Goal: Transaction & Acquisition: Purchase product/service

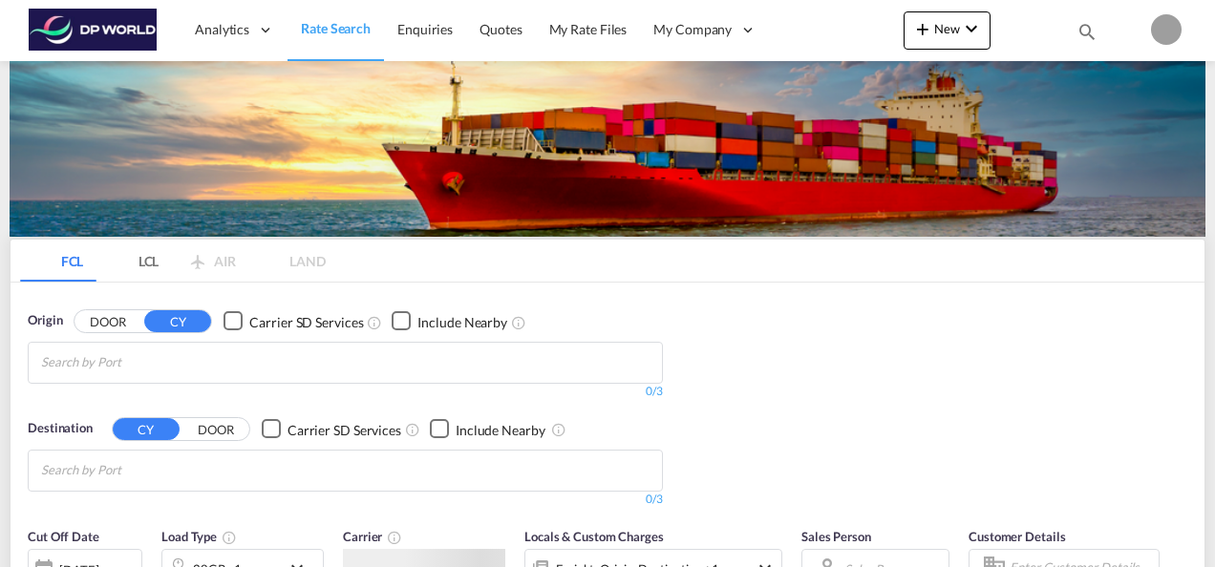
type input "[PERSON_NAME][EMAIL_ADDRESS][PERSON_NAME][DOMAIN_NAME]"
click at [585, 395] on div "FCL LCL AIR LAND FCL LCL AIR LAND Origin DOOR CY Carrier SD Services Include Ne…" at bounding box center [608, 528] width 1196 height 935
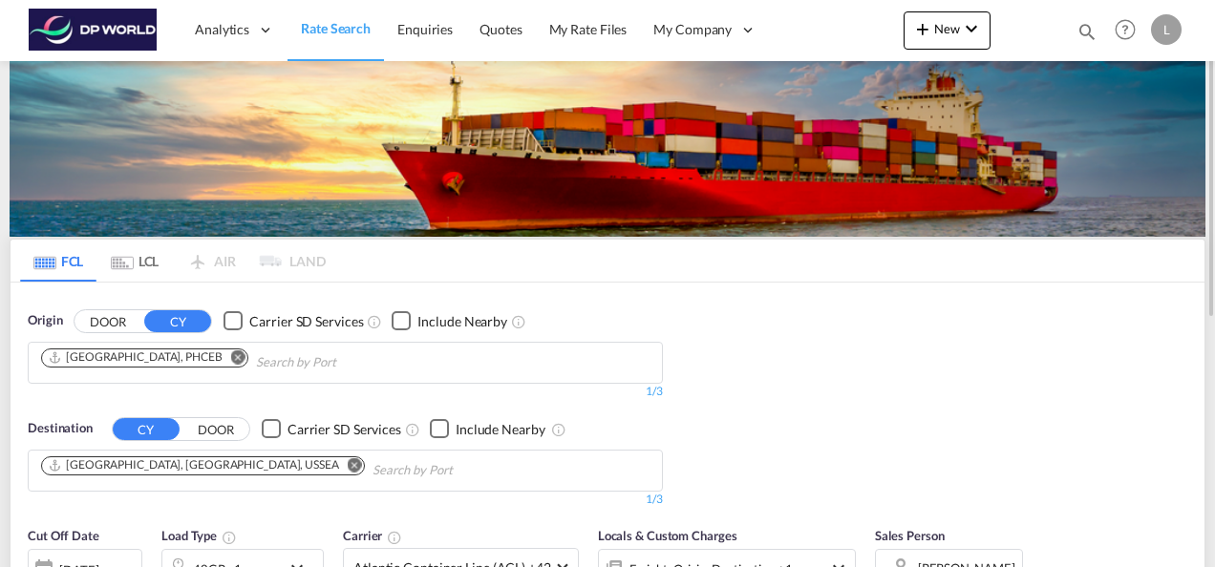
click at [231, 359] on md-icon "Remove" at bounding box center [238, 357] width 14 height 14
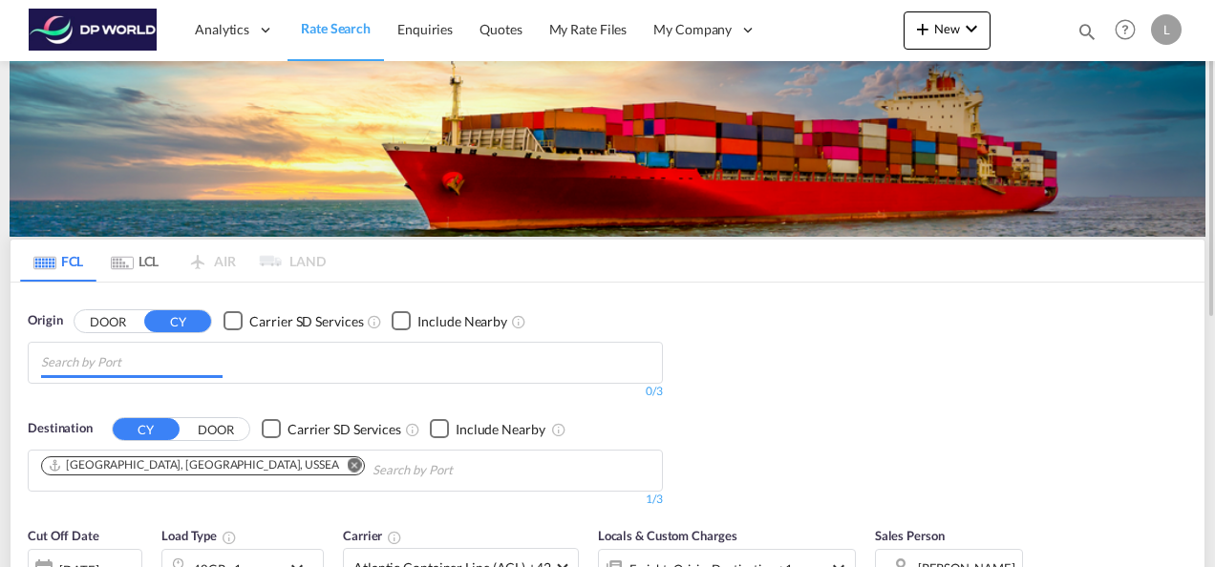
click at [129, 368] on input "Chips input." at bounding box center [131, 363] width 181 height 31
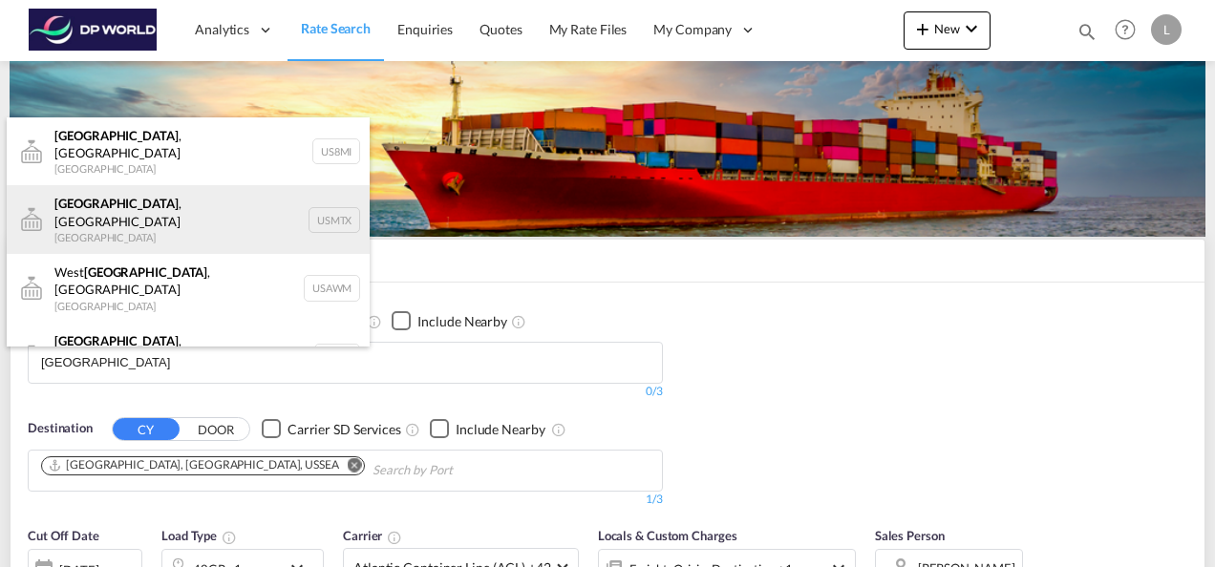
scroll to position [57, 0]
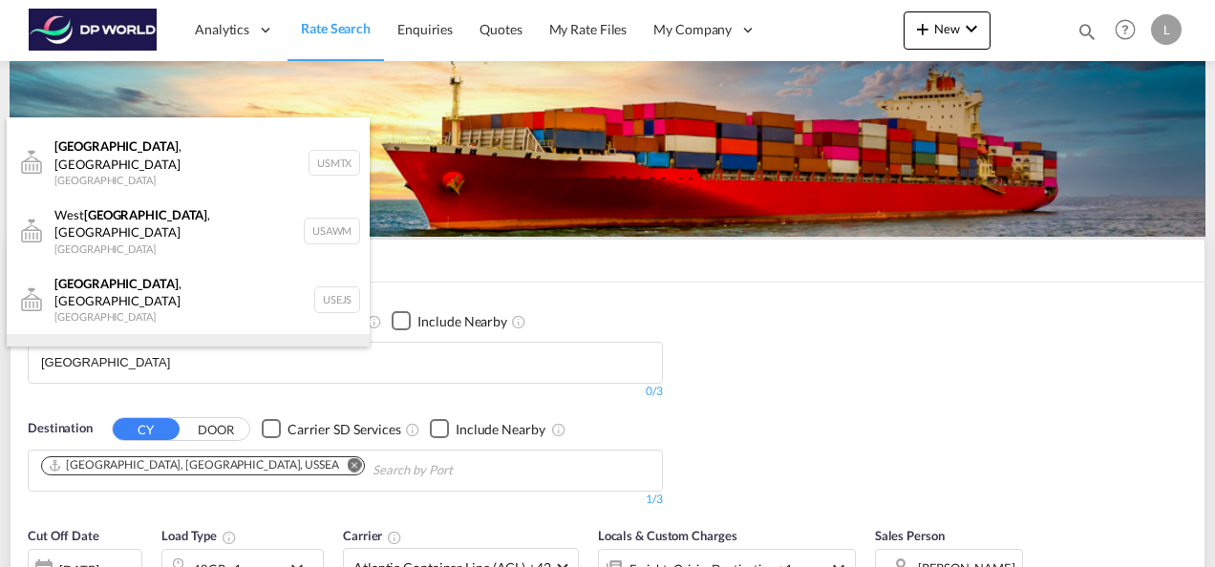
type input "[GEOGRAPHIC_DATA]"
click at [159, 334] on div "[GEOGRAPHIC_DATA] , [GEOGRAPHIC_DATA] [GEOGRAPHIC_DATA] USMEM" at bounding box center [188, 368] width 363 height 69
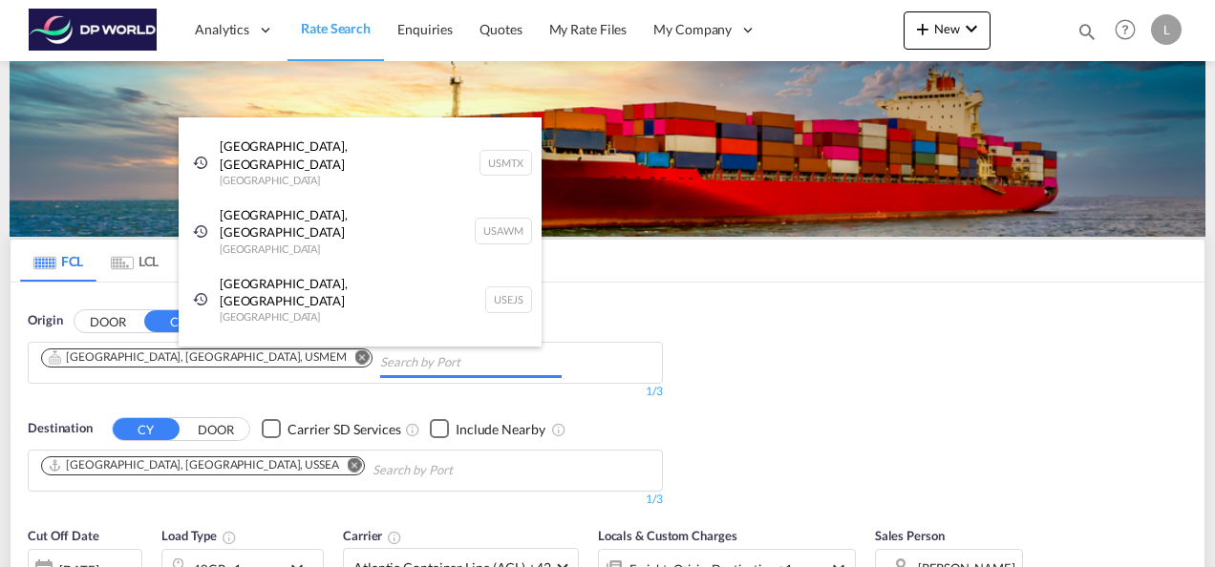
scroll to position [29, 0]
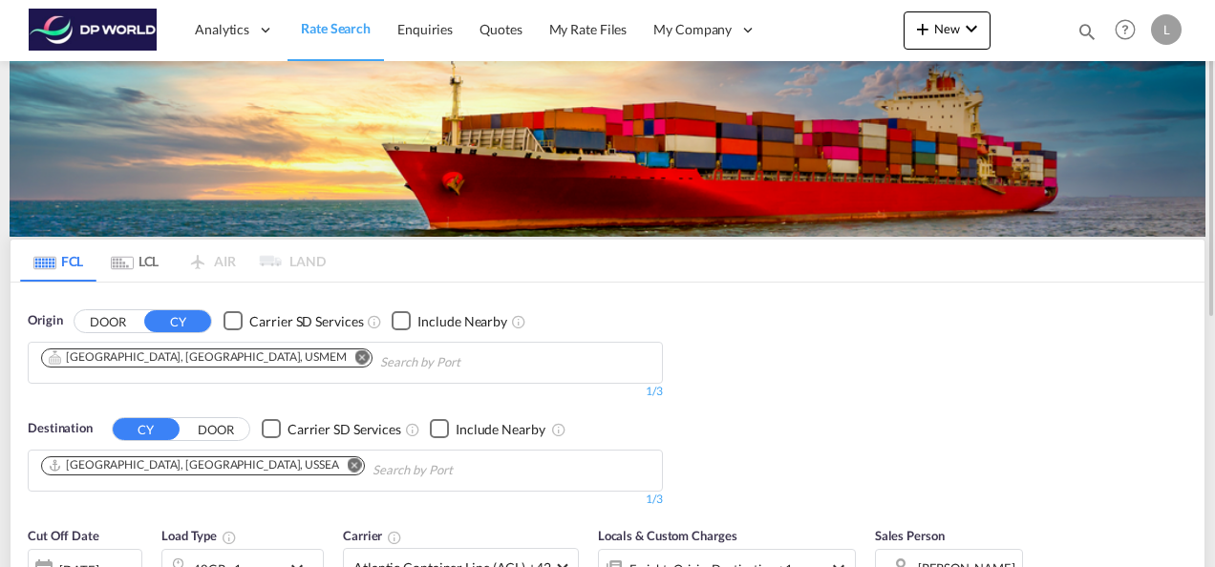
click at [837, 371] on div "Origin DOOR CY Carrier SD Services Include Nearby [GEOGRAPHIC_DATA], [GEOGRAPHI…" at bounding box center [608, 400] width 1194 height 235
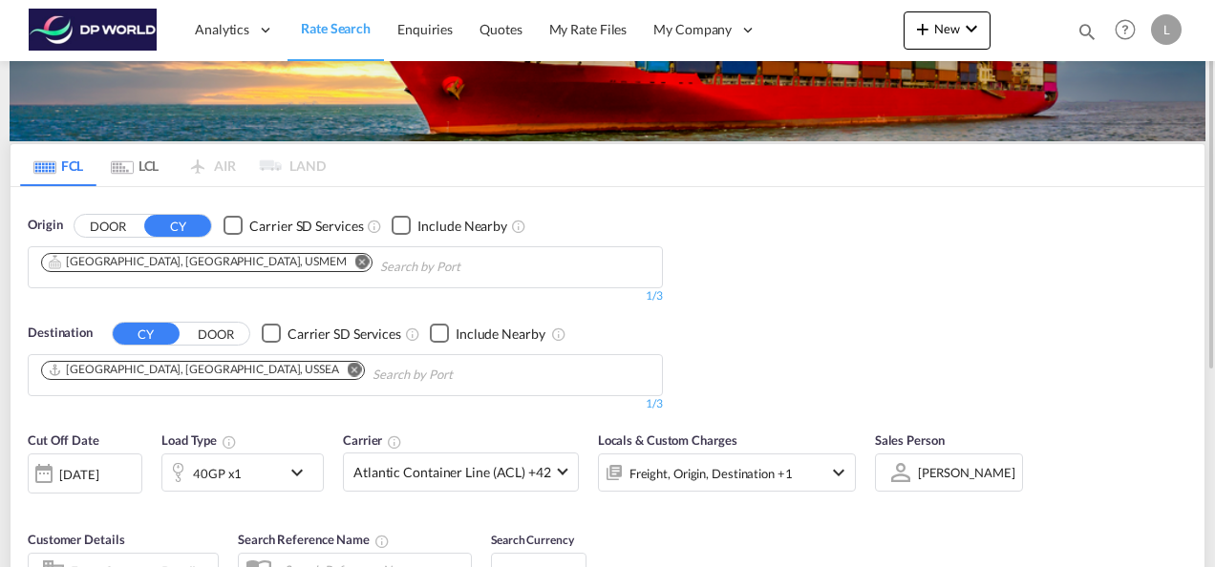
click at [348, 366] on md-icon "Remove" at bounding box center [355, 369] width 14 height 14
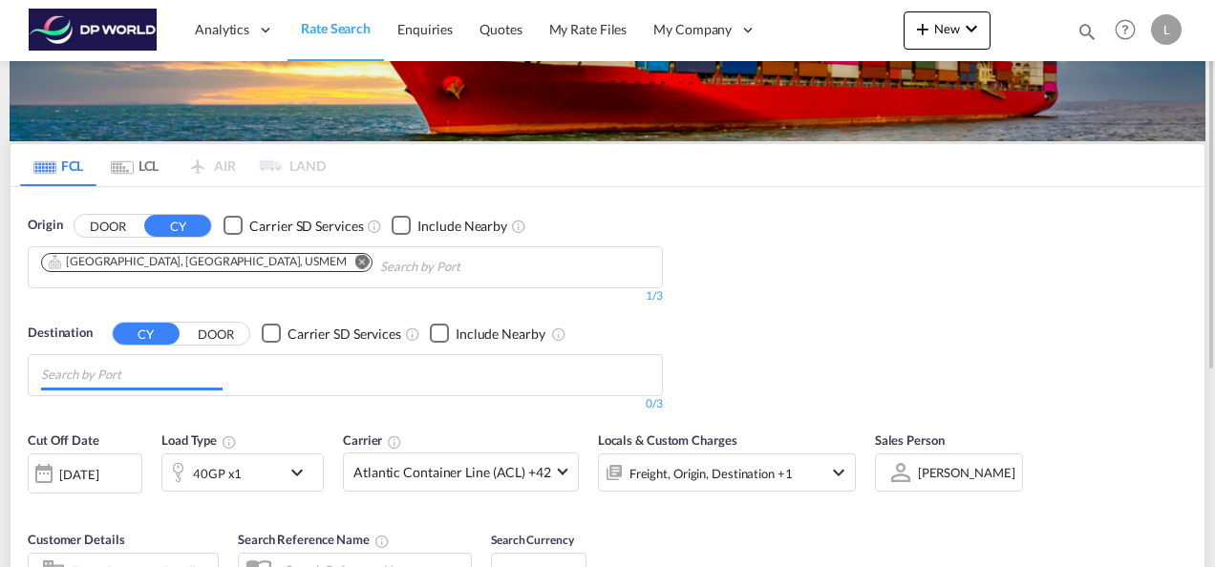
click at [155, 371] on input "Chips input." at bounding box center [131, 375] width 181 height 31
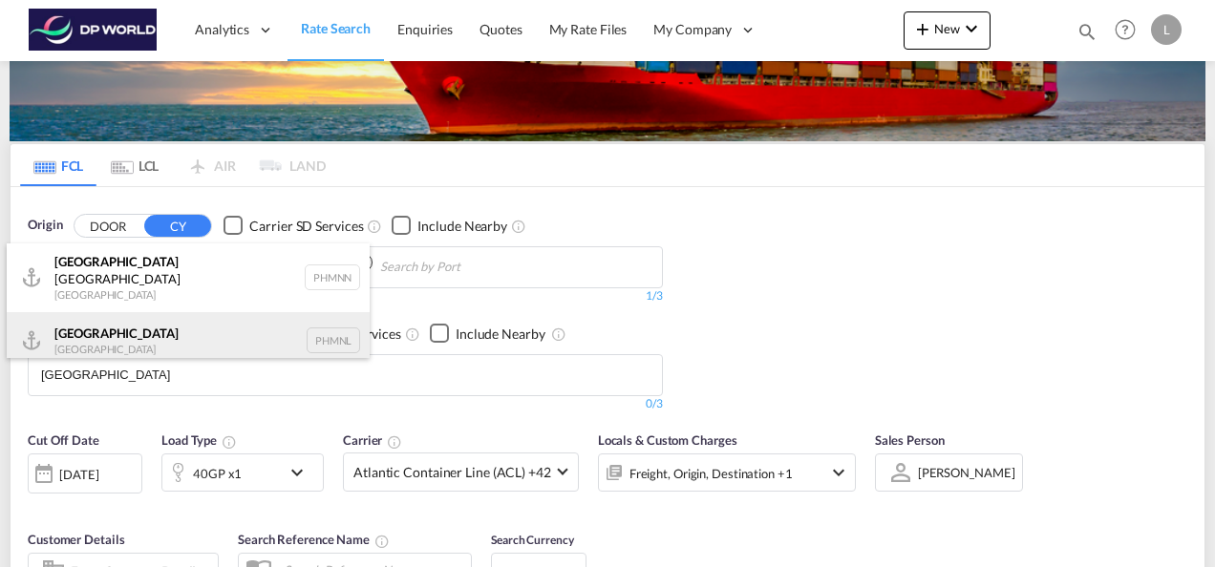
type input "[GEOGRAPHIC_DATA]"
click at [126, 327] on div "[GEOGRAPHIC_DATA] [GEOGRAPHIC_DATA] PHMNL" at bounding box center [188, 340] width 363 height 57
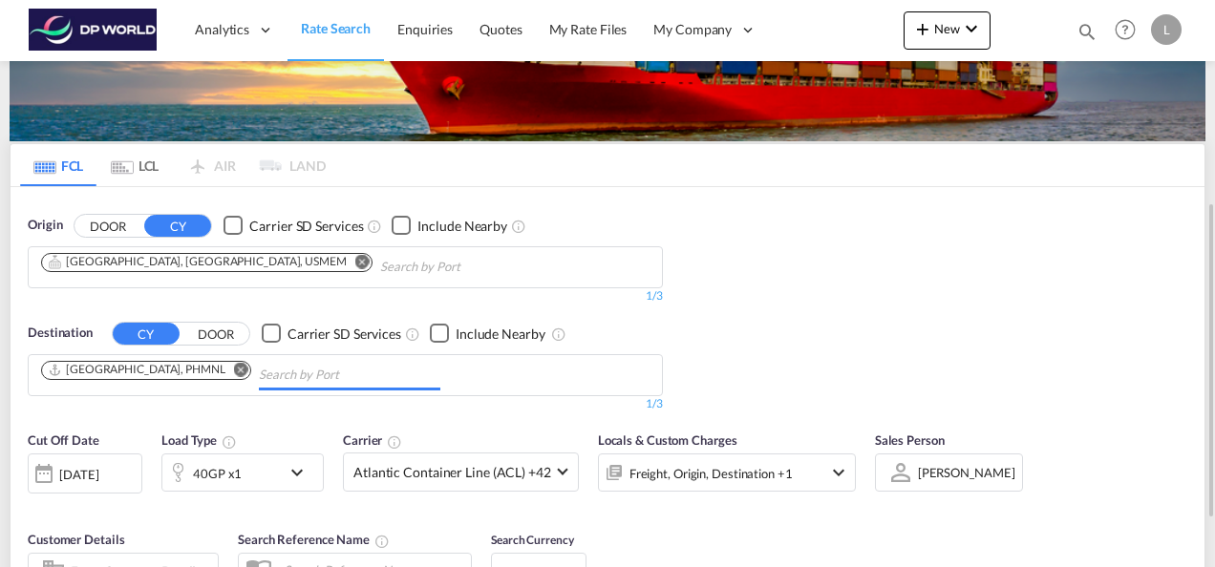
scroll to position [191, 0]
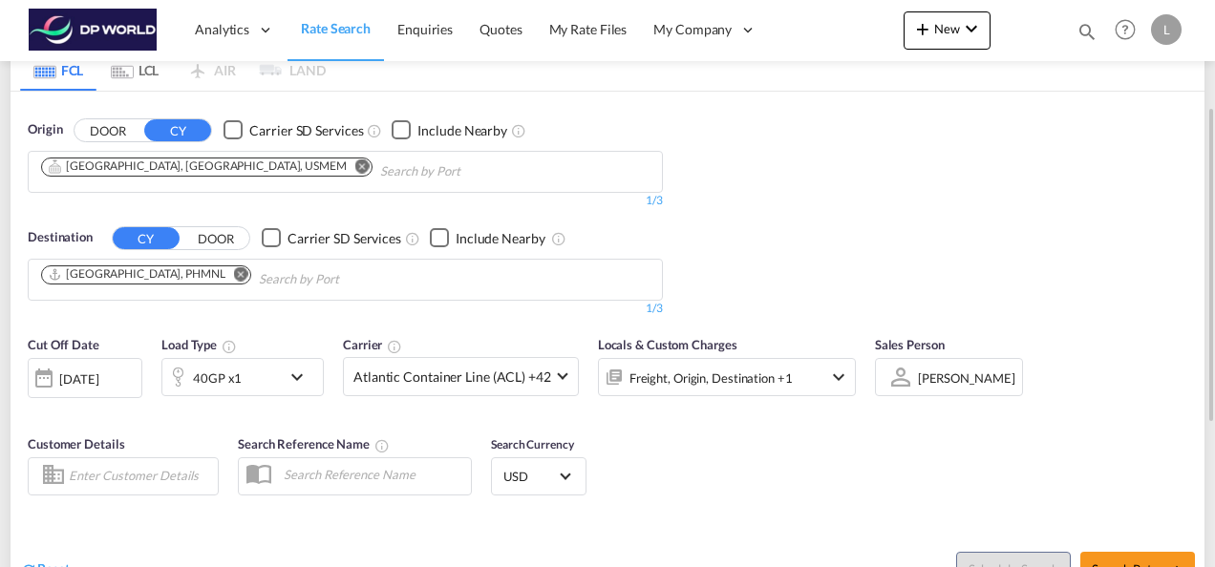
click at [918, 371] on div "[PERSON_NAME]" at bounding box center [966, 378] width 97 height 15
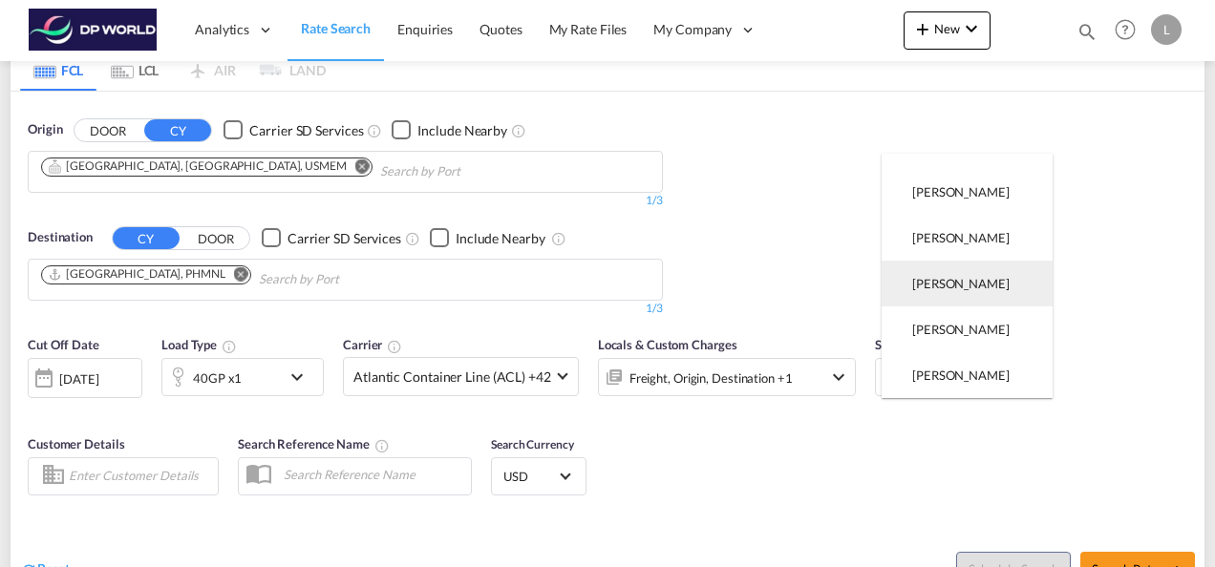
scroll to position [0, 0]
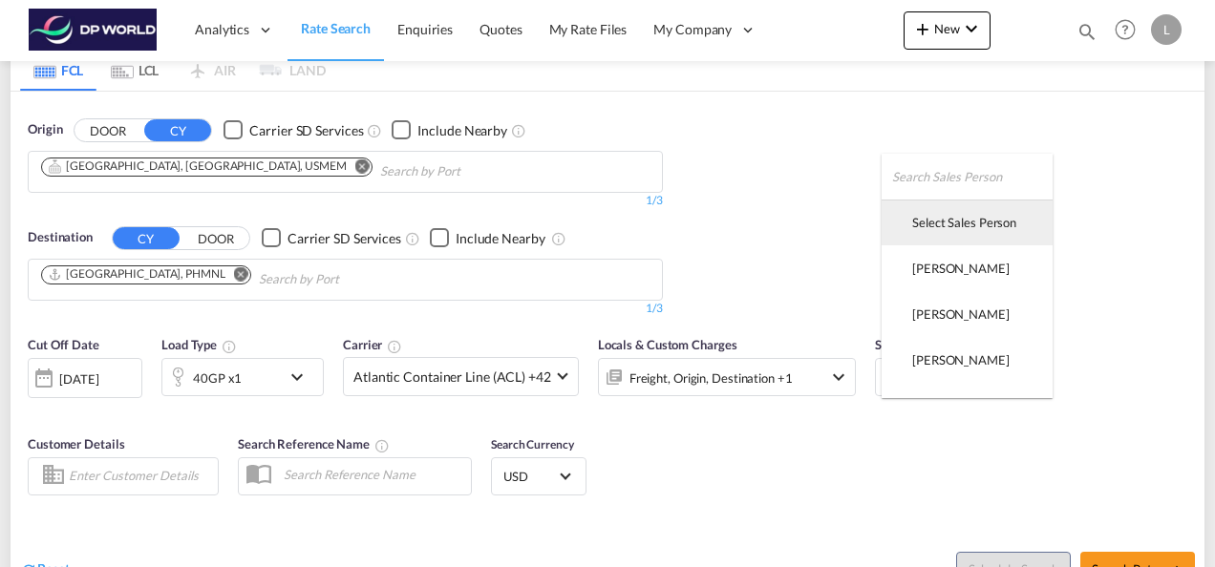
click at [979, 225] on div "Select Sales Person" at bounding box center [964, 222] width 104 height 17
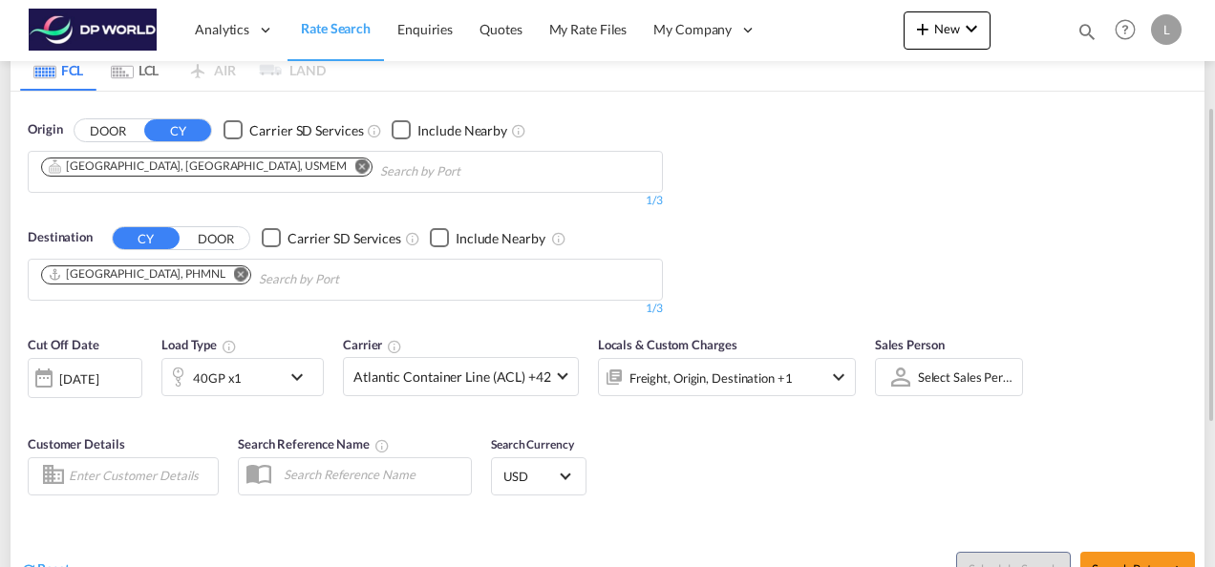
click at [945, 475] on div "Cut Off Date [DATE] [DATE] Load Type 40GP x1 Carrier Atlantic Container Line (A…" at bounding box center [608, 419] width 1194 height 186
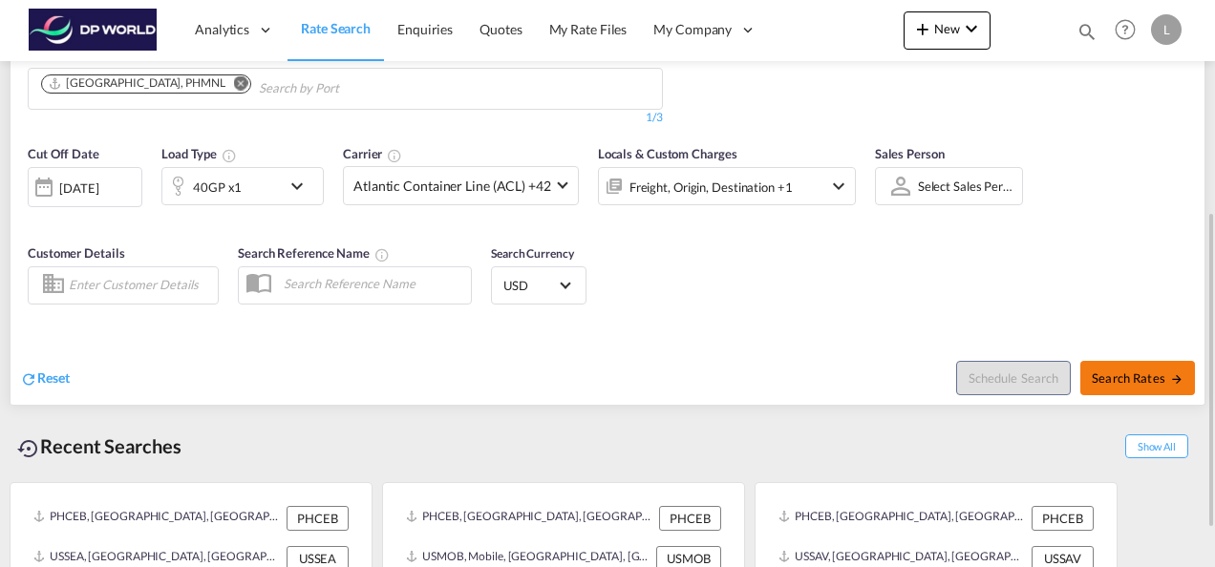
click at [1108, 380] on span "Search Rates" at bounding box center [1138, 378] width 92 height 15
type input "USMEM to PHMNL / [DATE]"
